Goal: Transaction & Acquisition: Purchase product/service

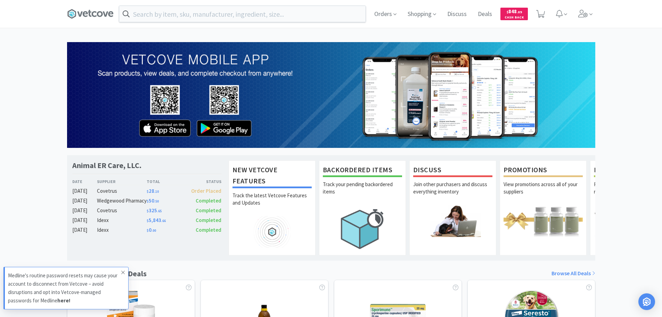
click at [124, 271] on icon at bounding box center [122, 271] width 3 height 3
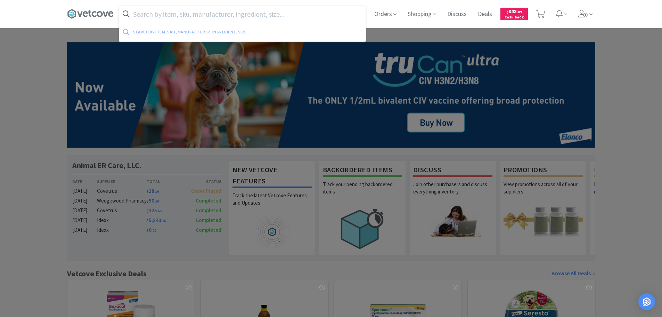
click at [316, 16] on input "text" at bounding box center [242, 14] width 246 height 16
paste input "EMZE010035"
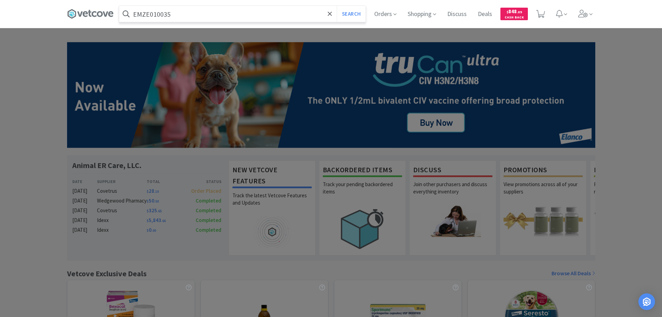
type input "EMZE010035"
click at [337, 6] on button "Search" at bounding box center [351, 14] width 29 height 16
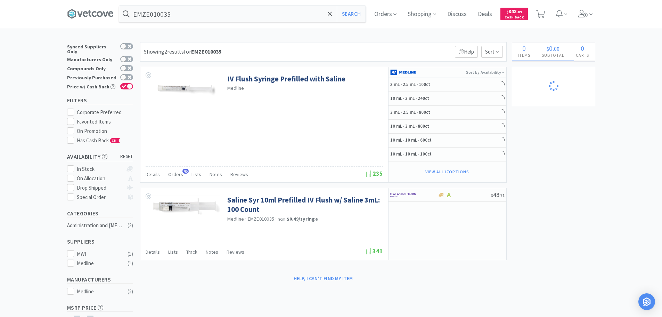
click at [351, 32] on div "EMZE010035 Search Orders Shopping Discuss Discuss Deals Deals $ 848 . 89 Cash B…" at bounding box center [331, 193] width 662 height 387
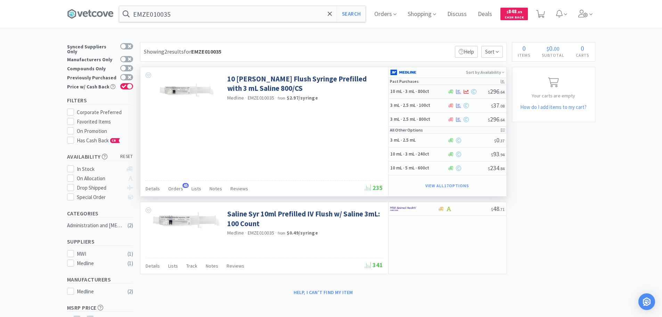
click at [480, 93] on div at bounding box center [467, 91] width 41 height 5
select select "1"
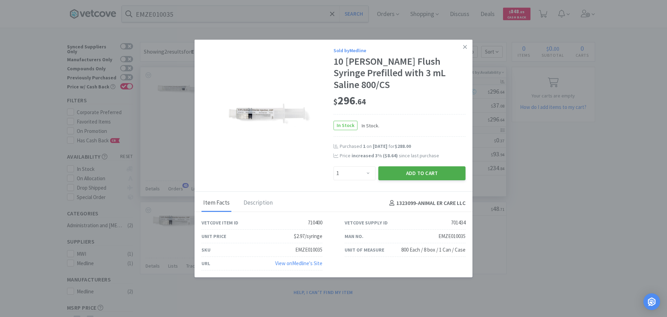
click at [418, 170] on button "Add to Cart" at bounding box center [421, 173] width 87 height 14
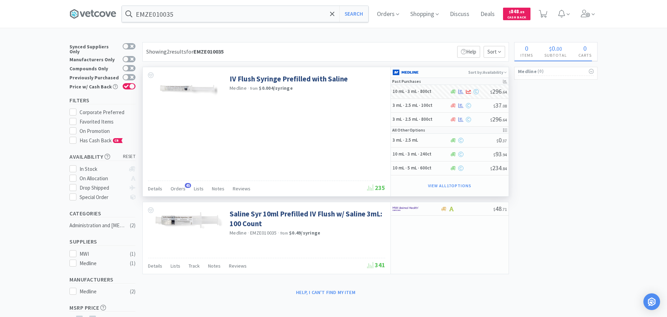
select select "1"
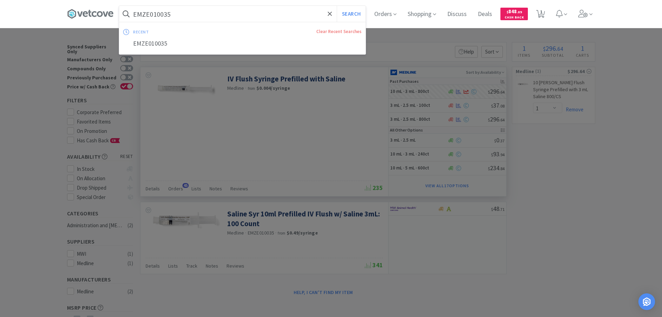
click at [213, 11] on input "EMZE010035" at bounding box center [242, 14] width 246 height 16
paste input "Z"
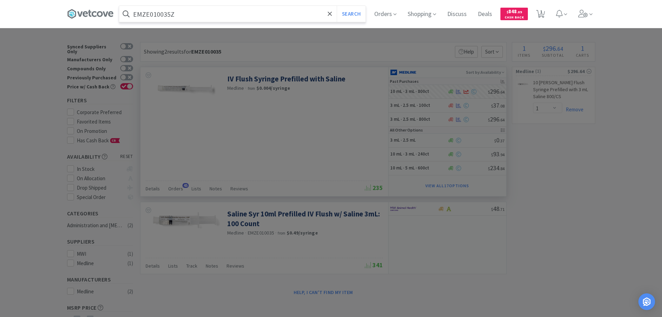
type input "EMZE010035Z"
click at [337, 6] on button "Search" at bounding box center [351, 14] width 29 height 16
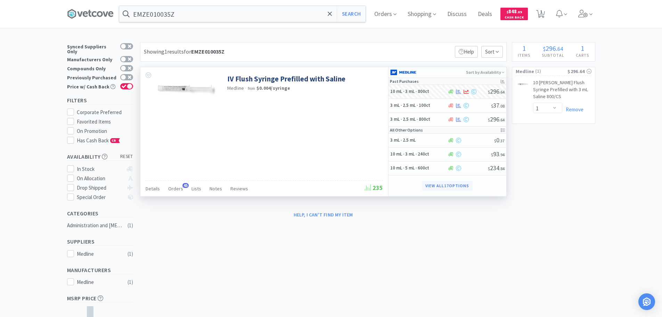
click at [451, 186] on button "View all 17 Options" at bounding box center [447, 186] width 50 height 10
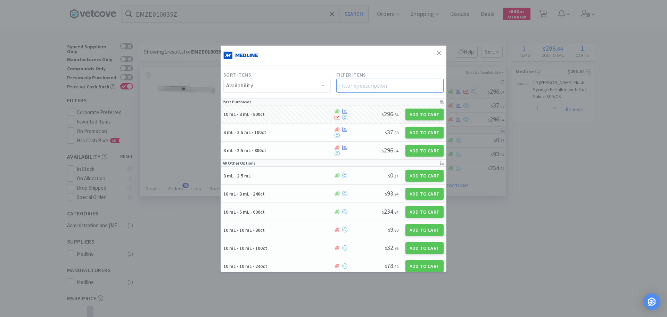
click at [346, 88] on input "text" at bounding box center [389, 86] width 107 height 14
paste input "EMZE010035Z"
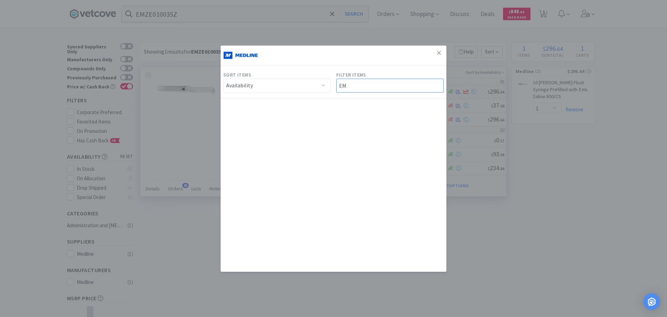
type input "E"
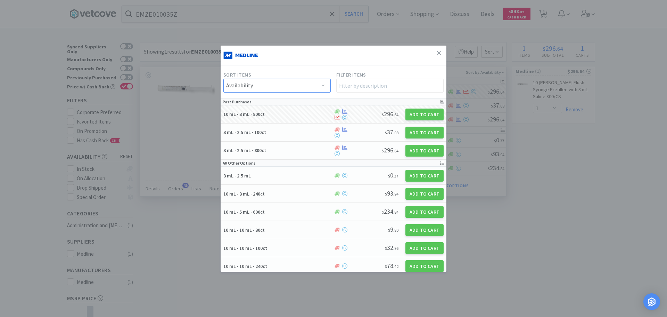
click at [300, 85] on select "Availability Price" at bounding box center [276, 86] width 107 height 14
click at [306, 192] on h5 "10 mL · 3 mL · 240ct" at bounding box center [277, 193] width 108 height 6
select select "1"
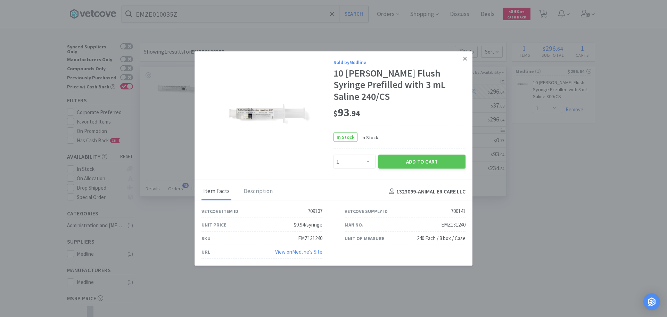
click at [465, 60] on icon at bounding box center [465, 58] width 4 height 4
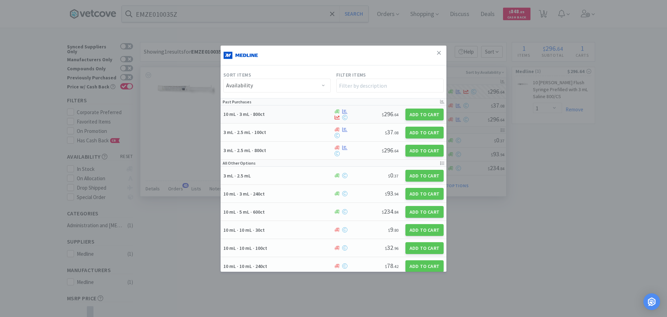
click at [292, 111] on h5 "10 mL · 3 mL · 800ct" at bounding box center [277, 114] width 108 height 6
select select "1"
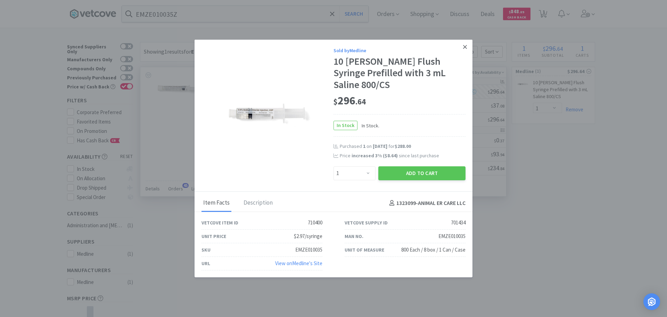
click at [464, 49] on icon at bounding box center [465, 47] width 4 height 4
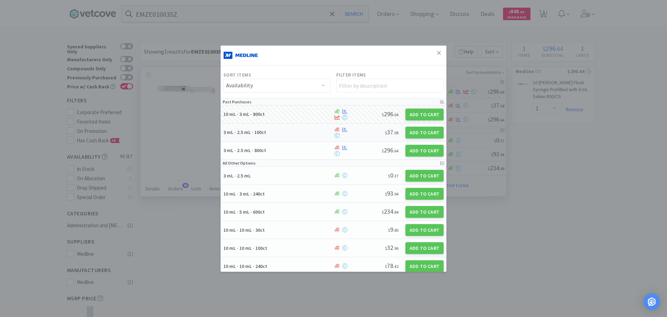
click at [357, 133] on div "$ 37 . 08" at bounding box center [376, 132] width 44 height 10
select select "1"
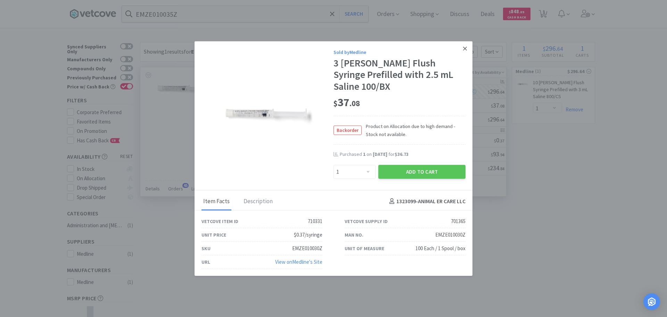
click at [466, 50] on icon at bounding box center [465, 49] width 4 height 4
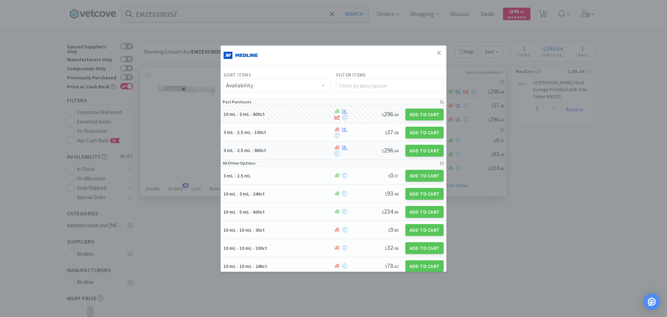
click at [306, 146] on div "3 mL · 2.5 mL · 800ct" at bounding box center [278, 150] width 110 height 12
select select "1"
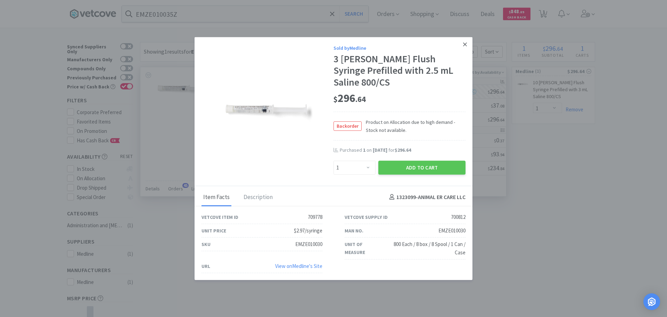
click at [462, 51] on link at bounding box center [465, 44] width 12 height 15
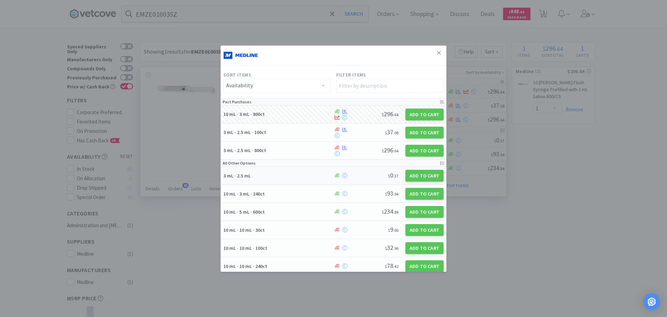
click at [302, 177] on h5 "3 mL · 2.5 mL" at bounding box center [277, 175] width 108 height 6
select select "1"
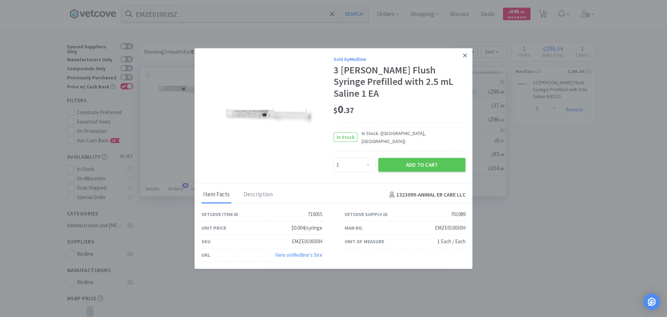
click at [463, 63] on link at bounding box center [465, 55] width 12 height 15
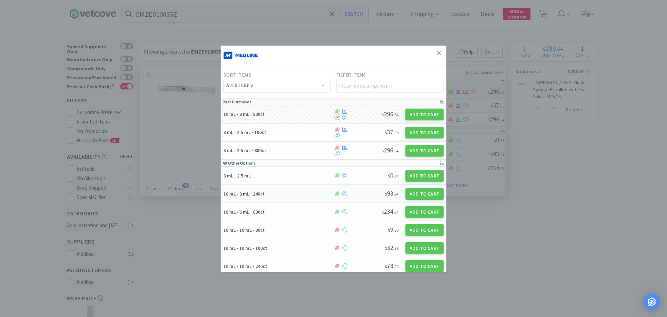
click at [308, 190] on h5 "10 mL · 3 mL · 240ct" at bounding box center [277, 193] width 108 height 6
select select "1"
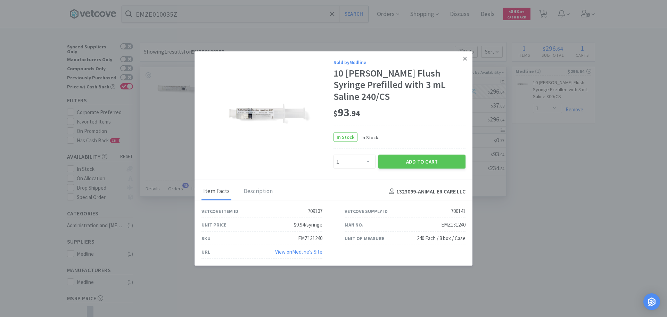
click at [465, 62] on icon at bounding box center [465, 58] width 4 height 6
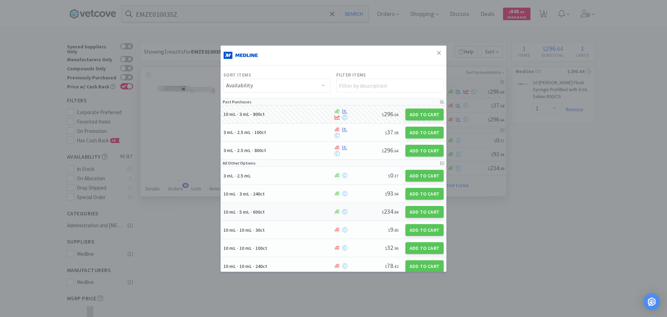
click at [311, 207] on div "10 mL · 5 mL · 600ct" at bounding box center [278, 211] width 110 height 12
select select "1"
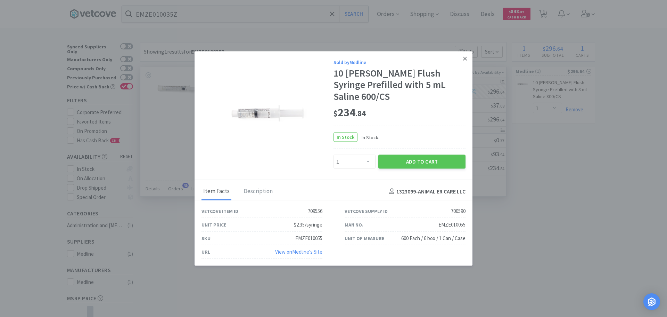
click at [464, 62] on icon at bounding box center [465, 58] width 4 height 6
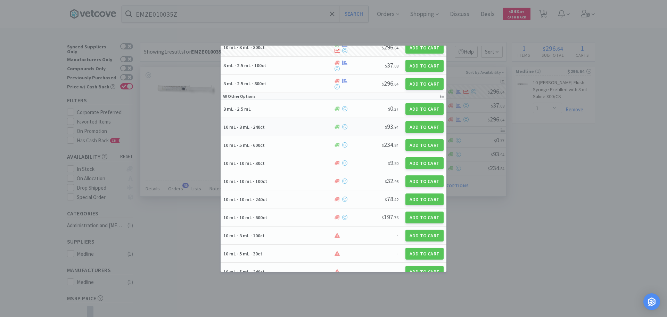
scroll to position [70, 0]
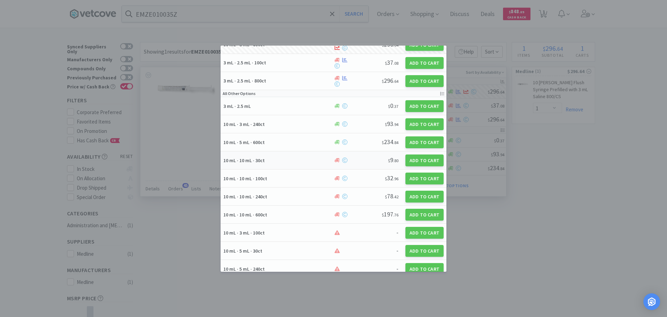
click at [311, 154] on div "10 mL · 10 mL · 30ct" at bounding box center [278, 160] width 110 height 12
select select "1"
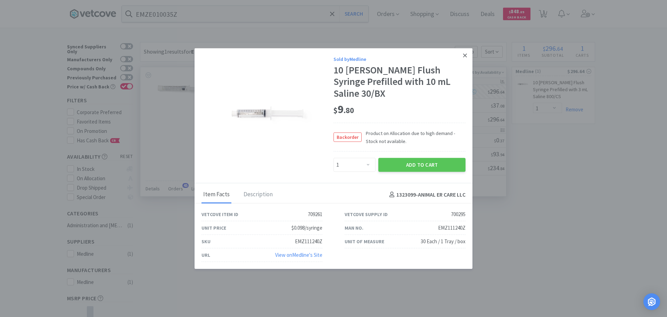
click at [465, 57] on icon at bounding box center [465, 56] width 4 height 4
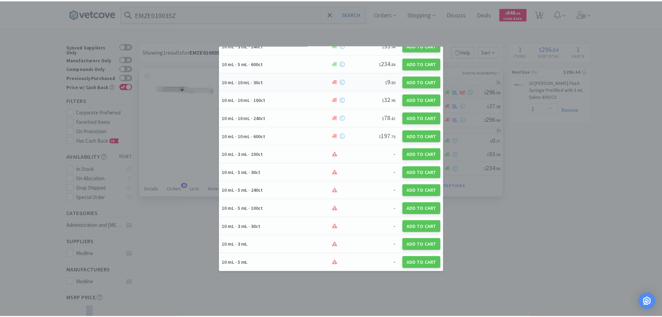
scroll to position [0, 0]
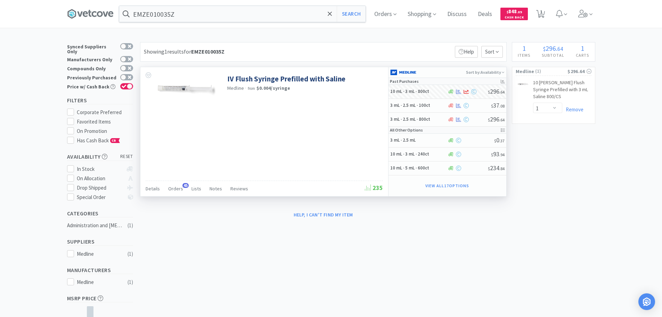
click at [574, 105] on div "Enter Quantity 1 2 3 4 5 6 7 8 9 10 11 12 13 14 15 16 17 18 19 20 Enter Quantit…" at bounding box center [562, 110] width 58 height 14
click at [576, 110] on link "Remove" at bounding box center [572, 109] width 21 height 7
click at [582, 14] on icon at bounding box center [583, 14] width 10 height 8
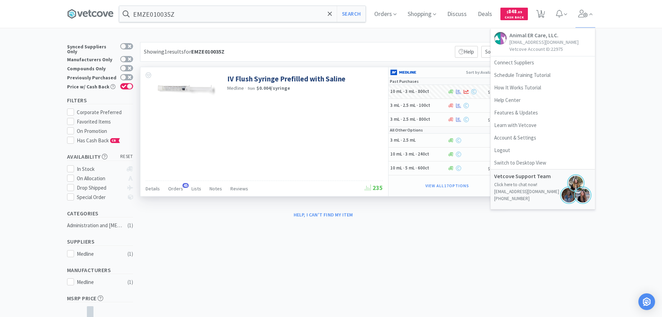
click at [613, 64] on div "× Filter Results Synced Suppliers Only Manufacturers Only Compounds Only Previo…" at bounding box center [331, 210] width 662 height 336
